Goal: Task Accomplishment & Management: Complete application form

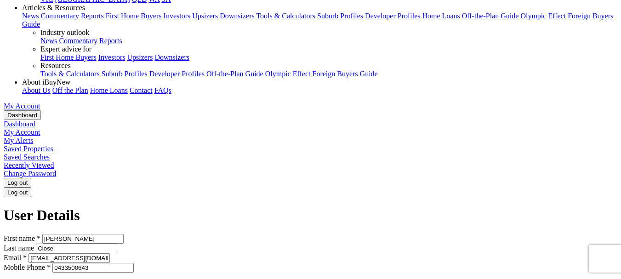
scroll to position [184, 0]
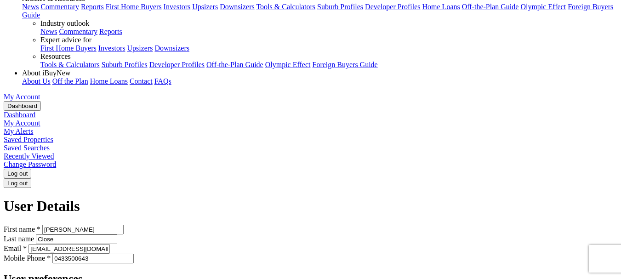
drag, startPoint x: 249, startPoint y: 172, endPoint x: 249, endPoint y: 180, distance: 8.3
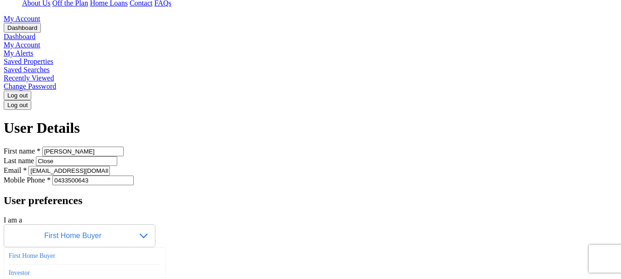
scroll to position [276, 0]
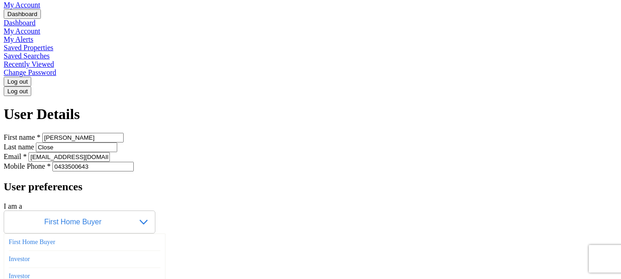
drag, startPoint x: 57, startPoint y: 135, endPoint x: 85, endPoint y: 138, distance: 28.2
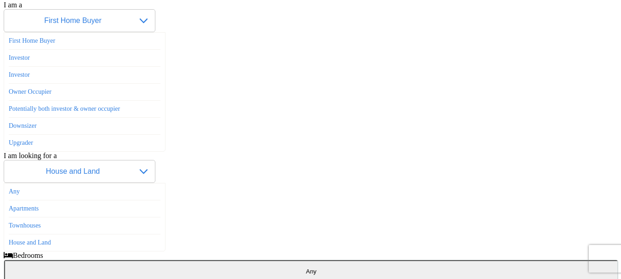
scroll to position [506, 0]
